Goal: Task Accomplishment & Management: Complete application form

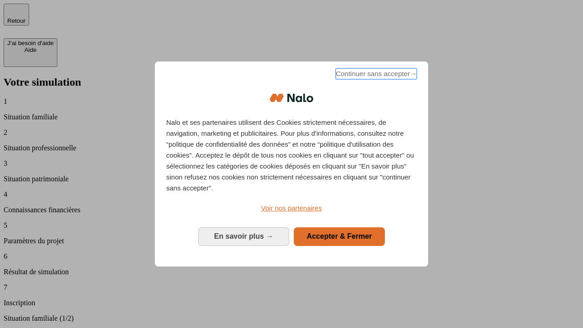
click at [375, 75] on span "Continuer sans accepter →" at bounding box center [375, 73] width 81 height 11
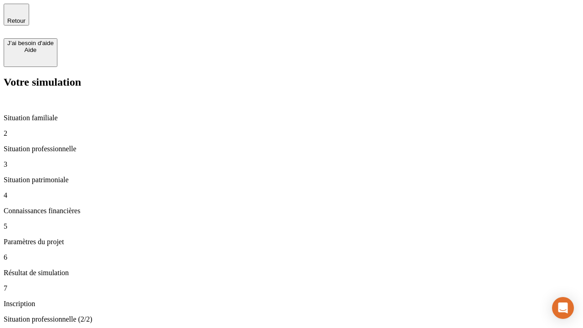
type input "30 000"
type input "40 000"
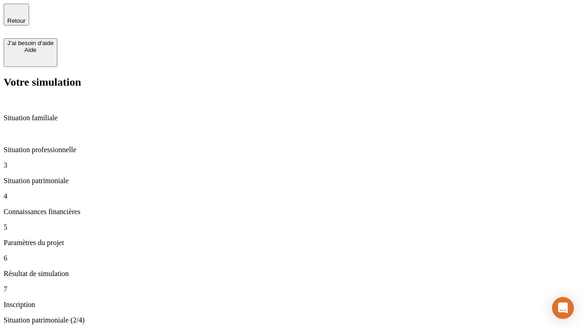
type input "1 100"
type input "20"
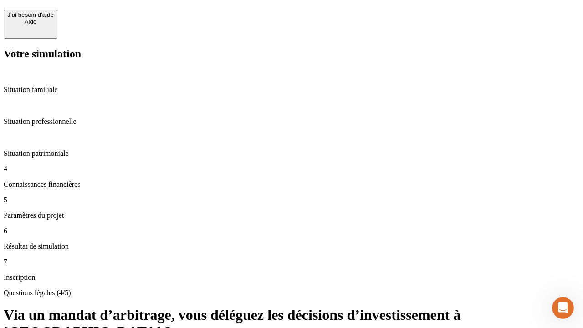
scroll to position [20, 0]
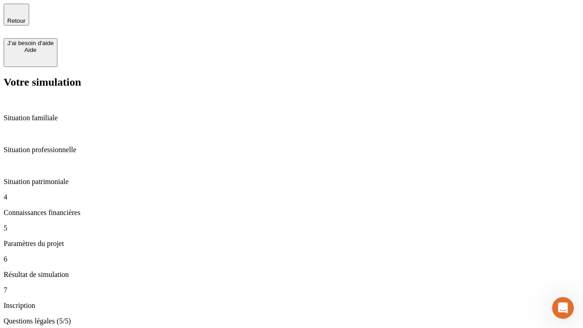
type input "40"
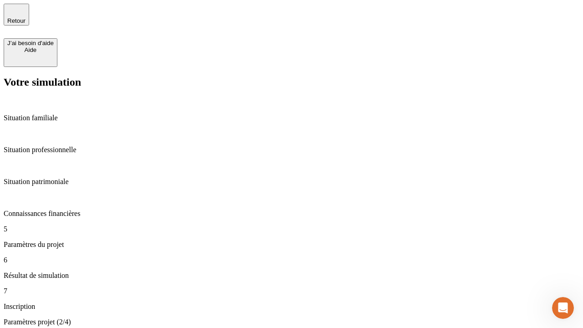
type input "50 000"
type input "640"
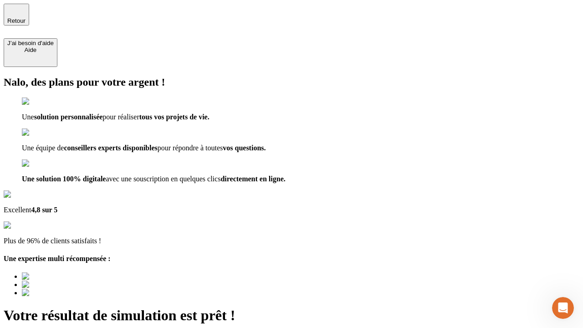
type input "[EMAIL_ADDRESS][DOMAIN_NAME]"
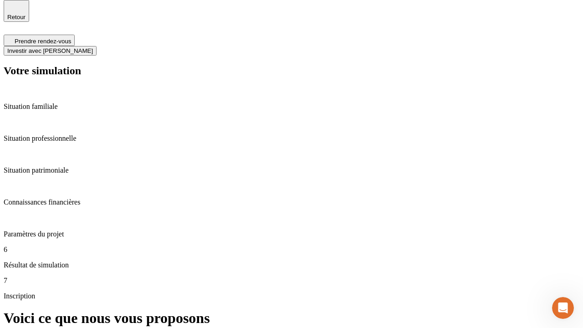
click at [93, 47] on span "Investir avec [PERSON_NAME]" at bounding box center [50, 50] width 86 height 7
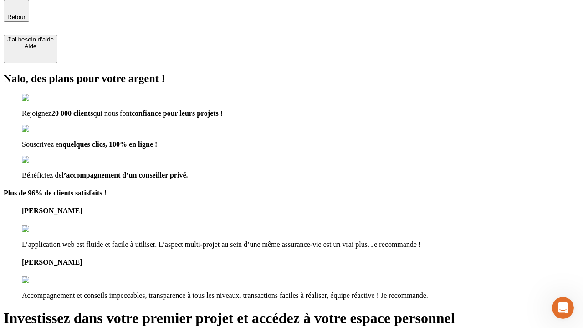
scroll to position [3, 0]
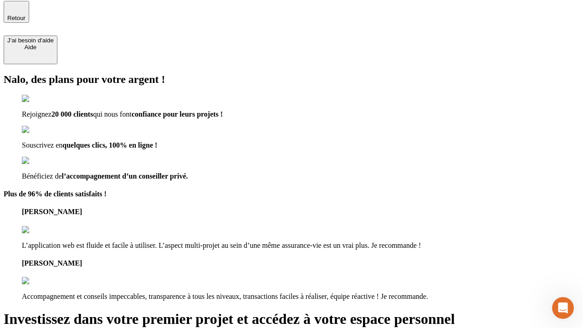
type input "abc"
